Goal: Register for event/course

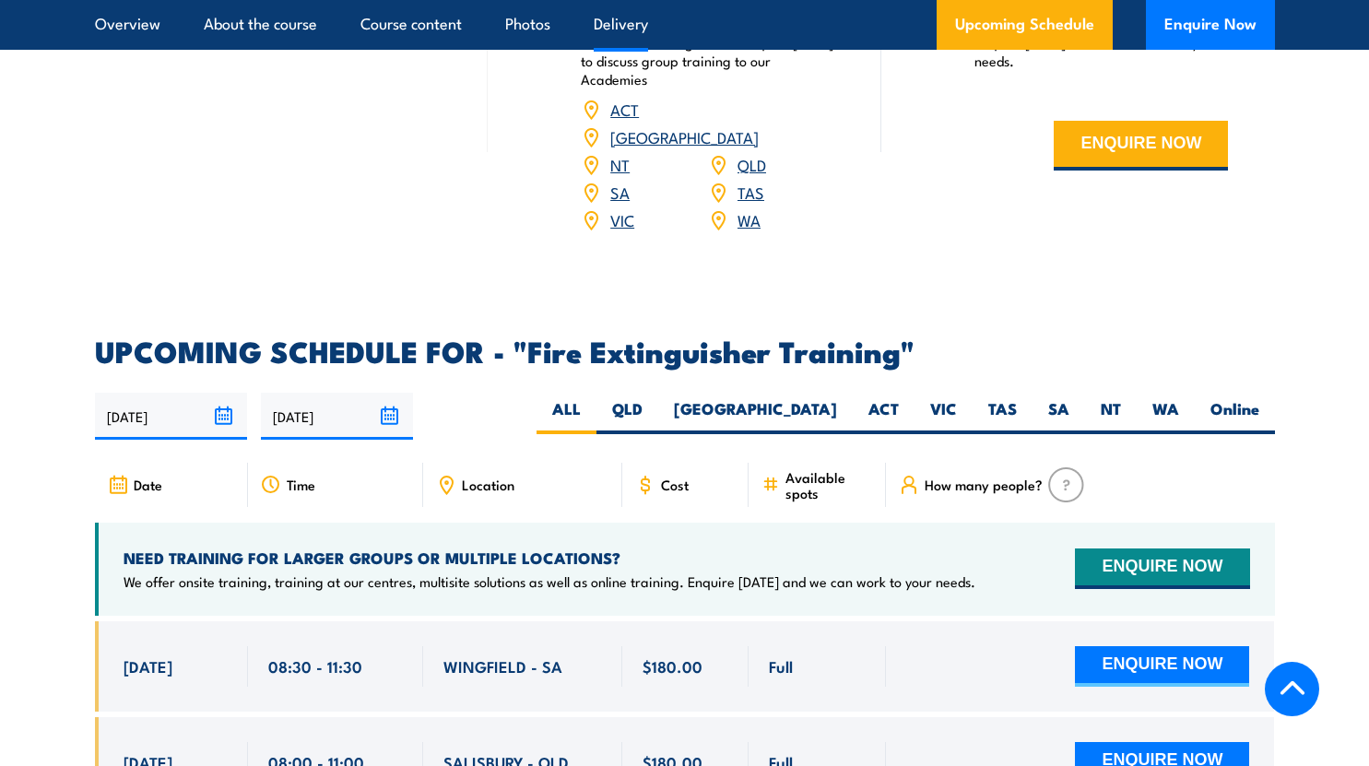
scroll to position [2830, 0]
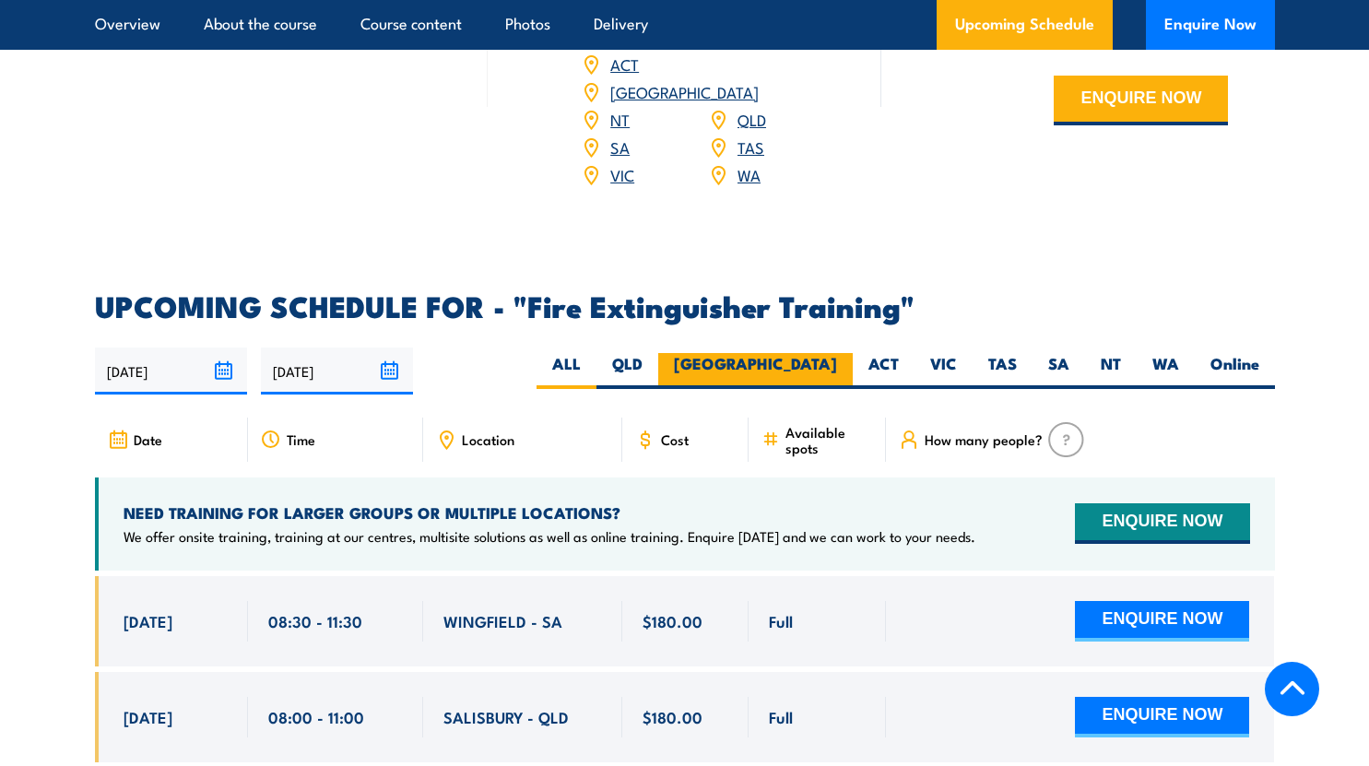
click at [822, 353] on label "[GEOGRAPHIC_DATA]" at bounding box center [755, 371] width 195 height 36
click at [837, 353] on input "[GEOGRAPHIC_DATA]" at bounding box center [843, 359] width 12 height 12
radio input "true"
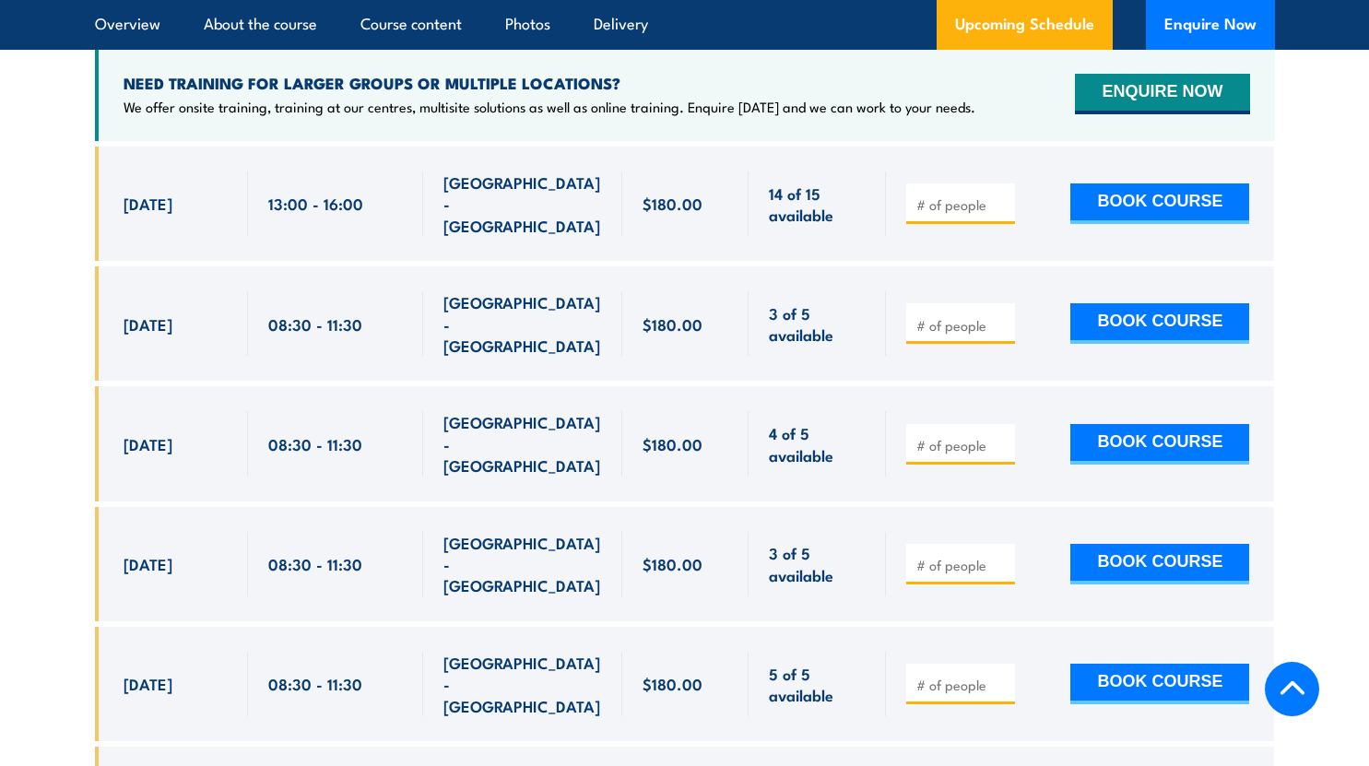
scroll to position [3263, 0]
